Goal: Transaction & Acquisition: Purchase product/service

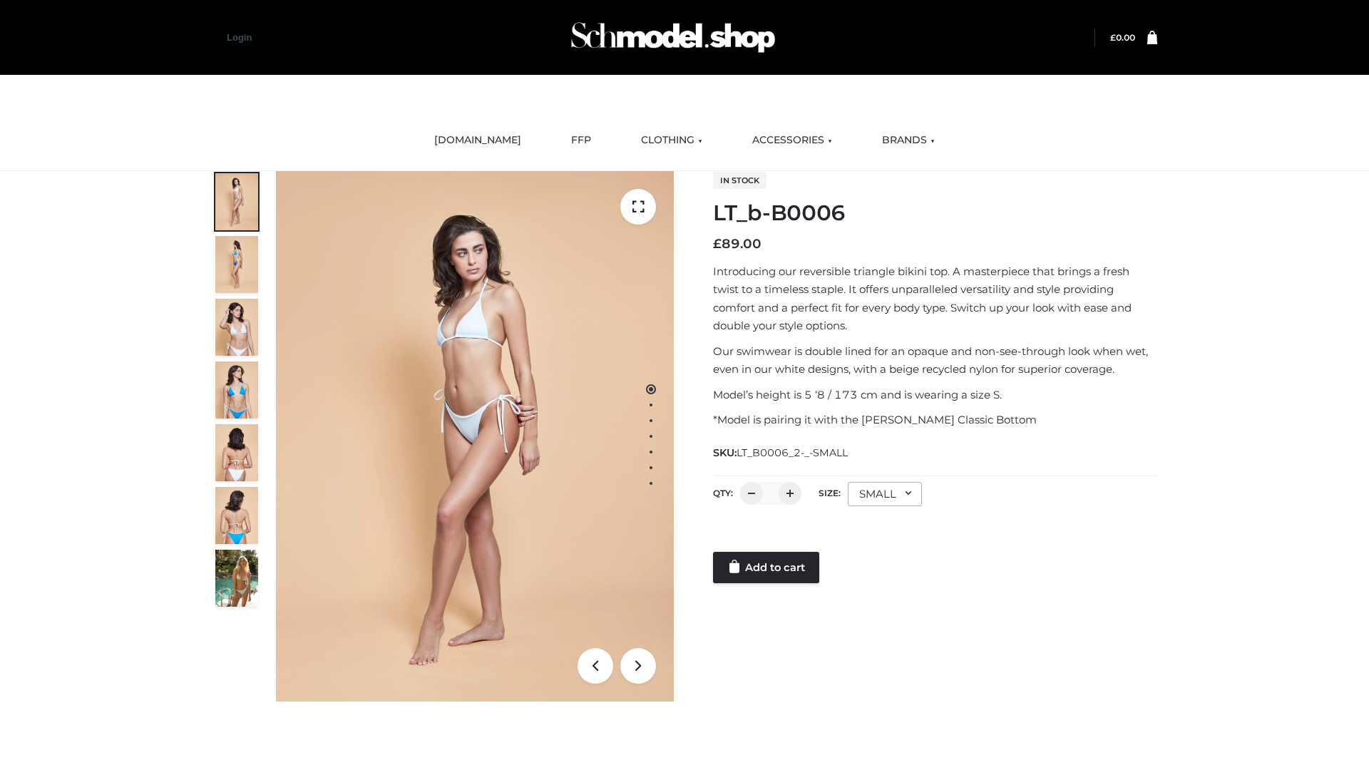
click at [767, 567] on link "Add to cart" at bounding box center [766, 567] width 106 height 31
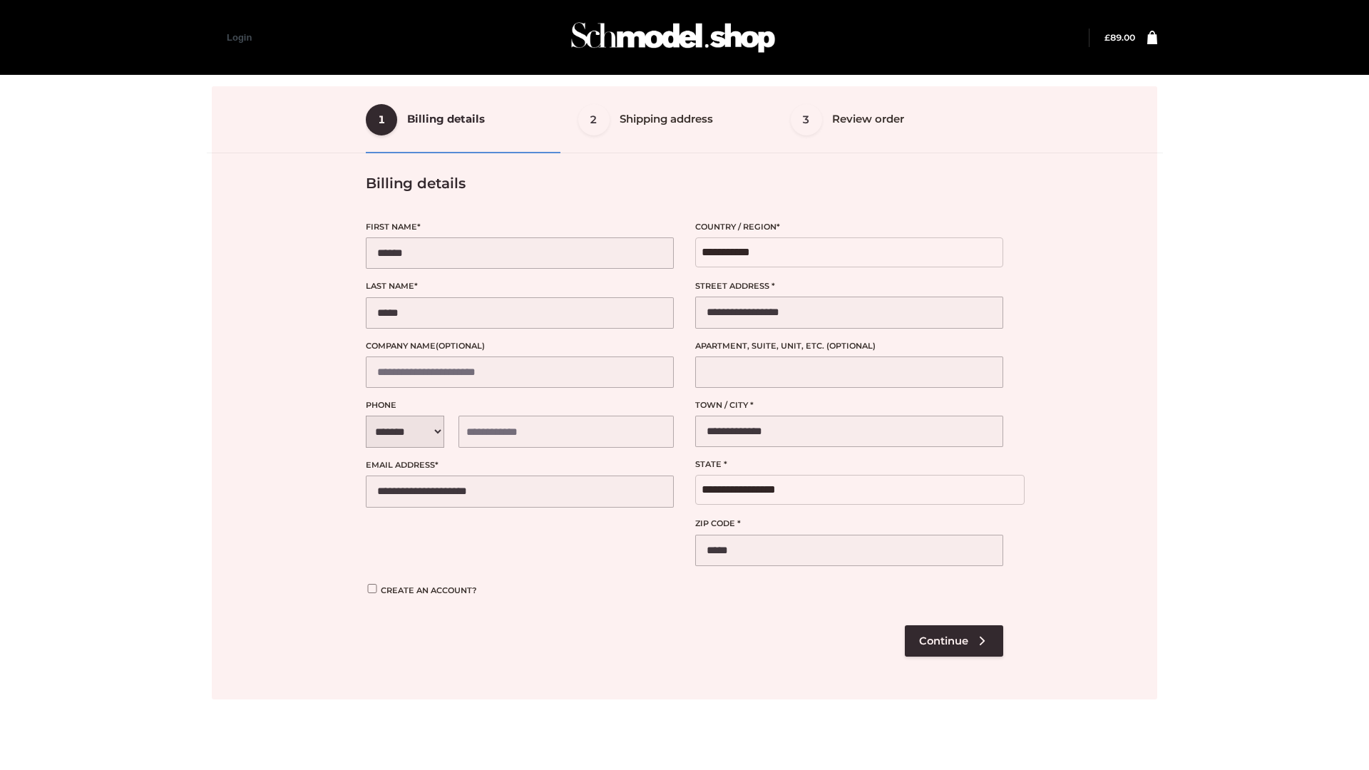
select select "**"
